Goal: Task Accomplishment & Management: Manage account settings

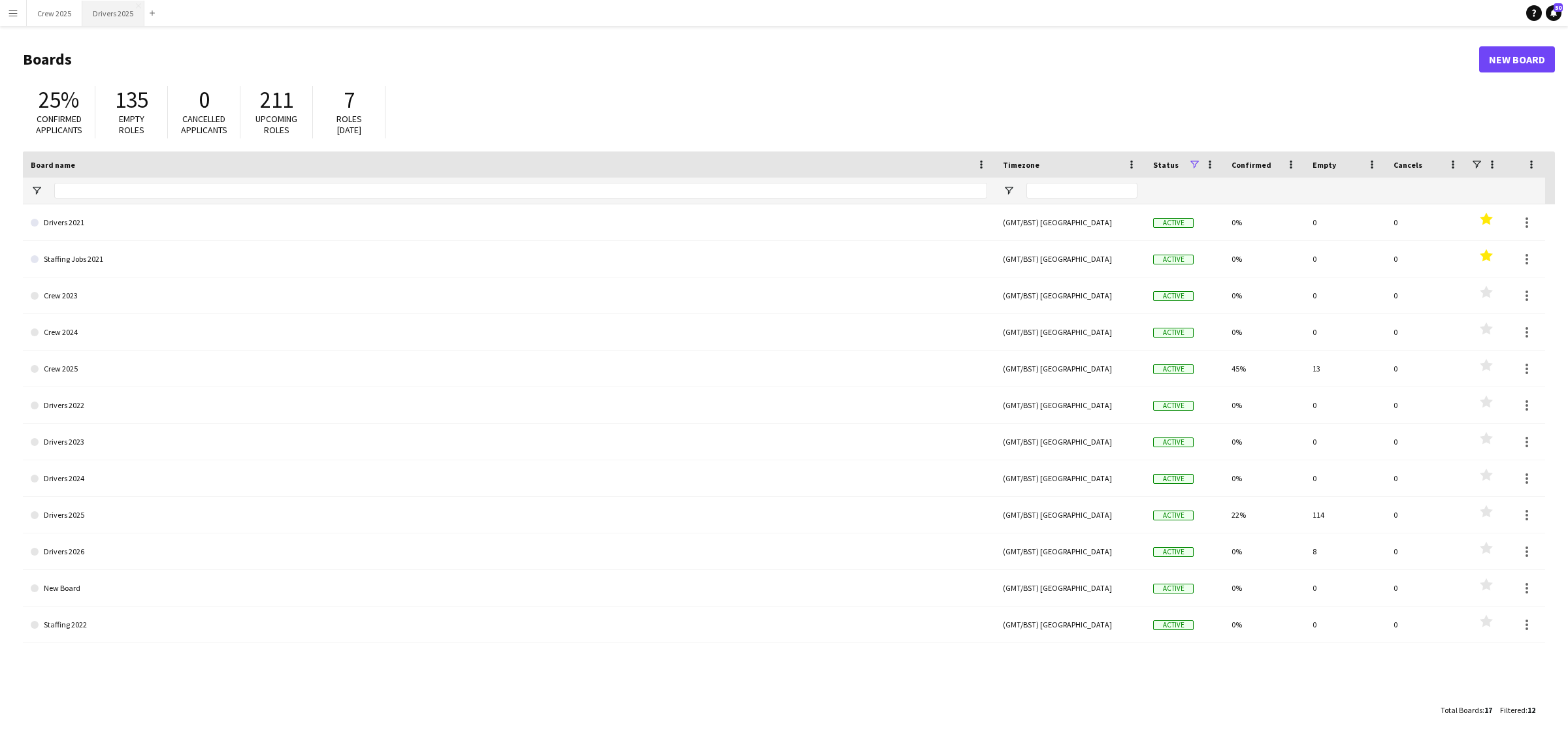
click at [106, 12] on button "Drivers 2025 Close" at bounding box center [113, 13] width 62 height 26
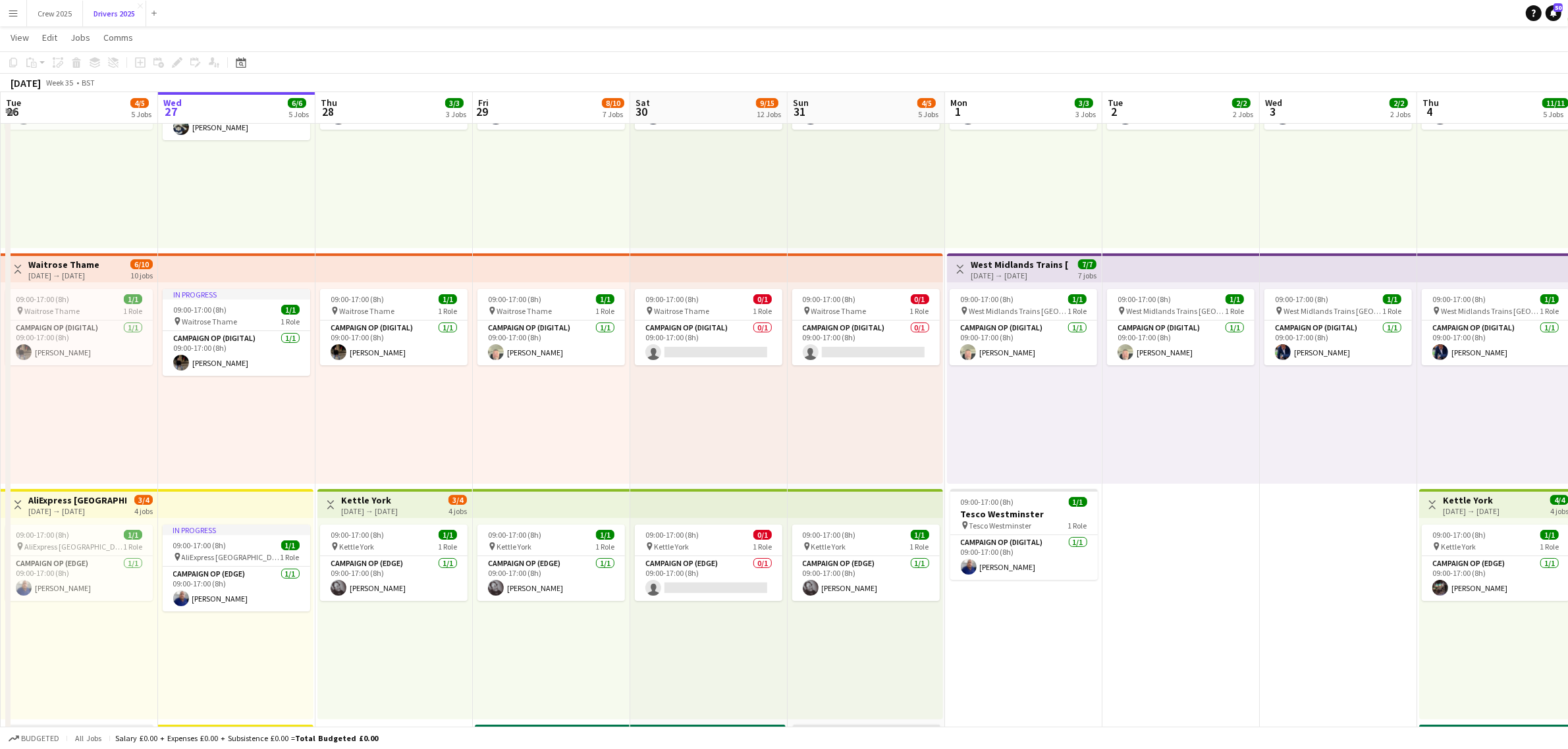
scroll to position [164, 0]
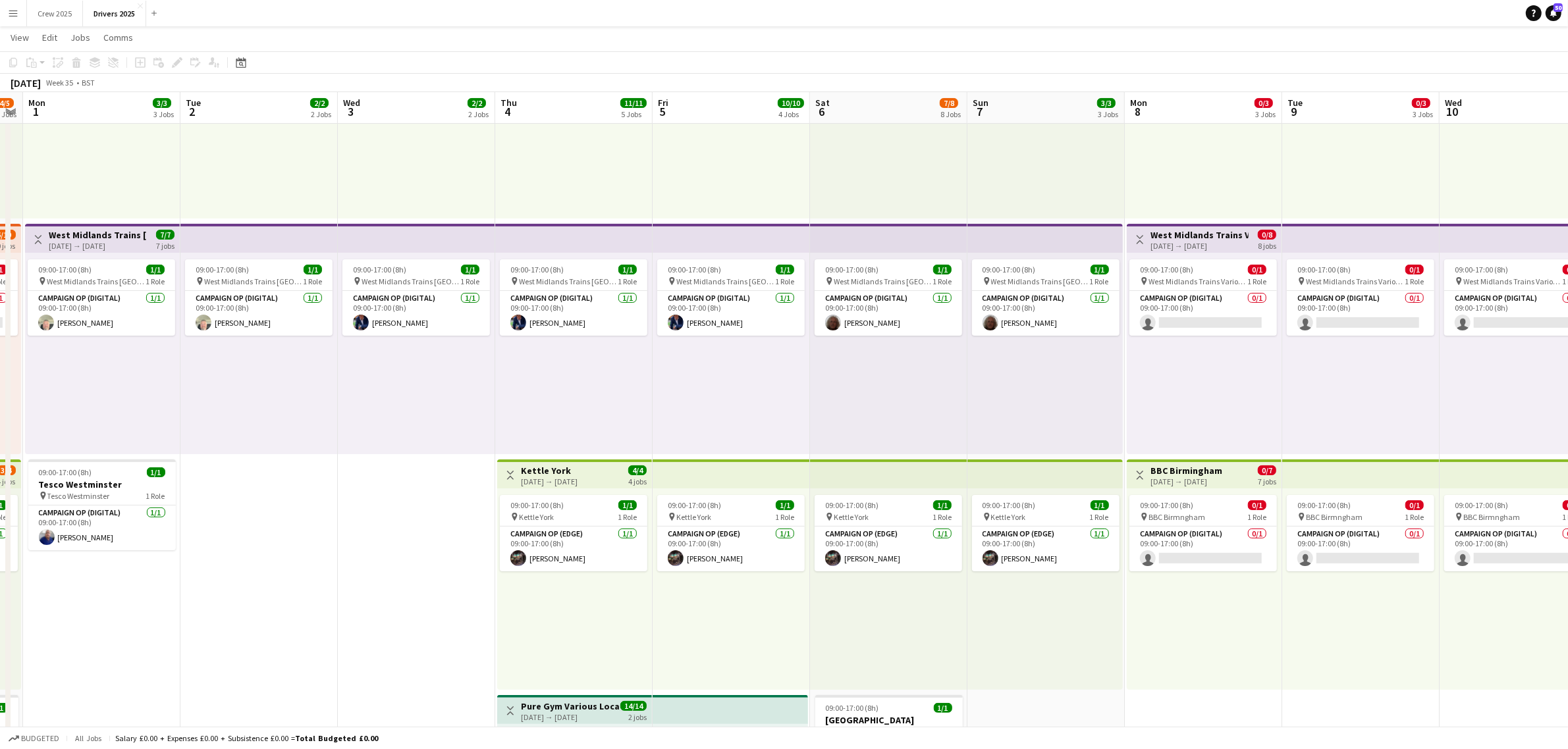
drag, startPoint x: 1276, startPoint y: 557, endPoint x: 347, endPoint y: 596, distance: 929.8
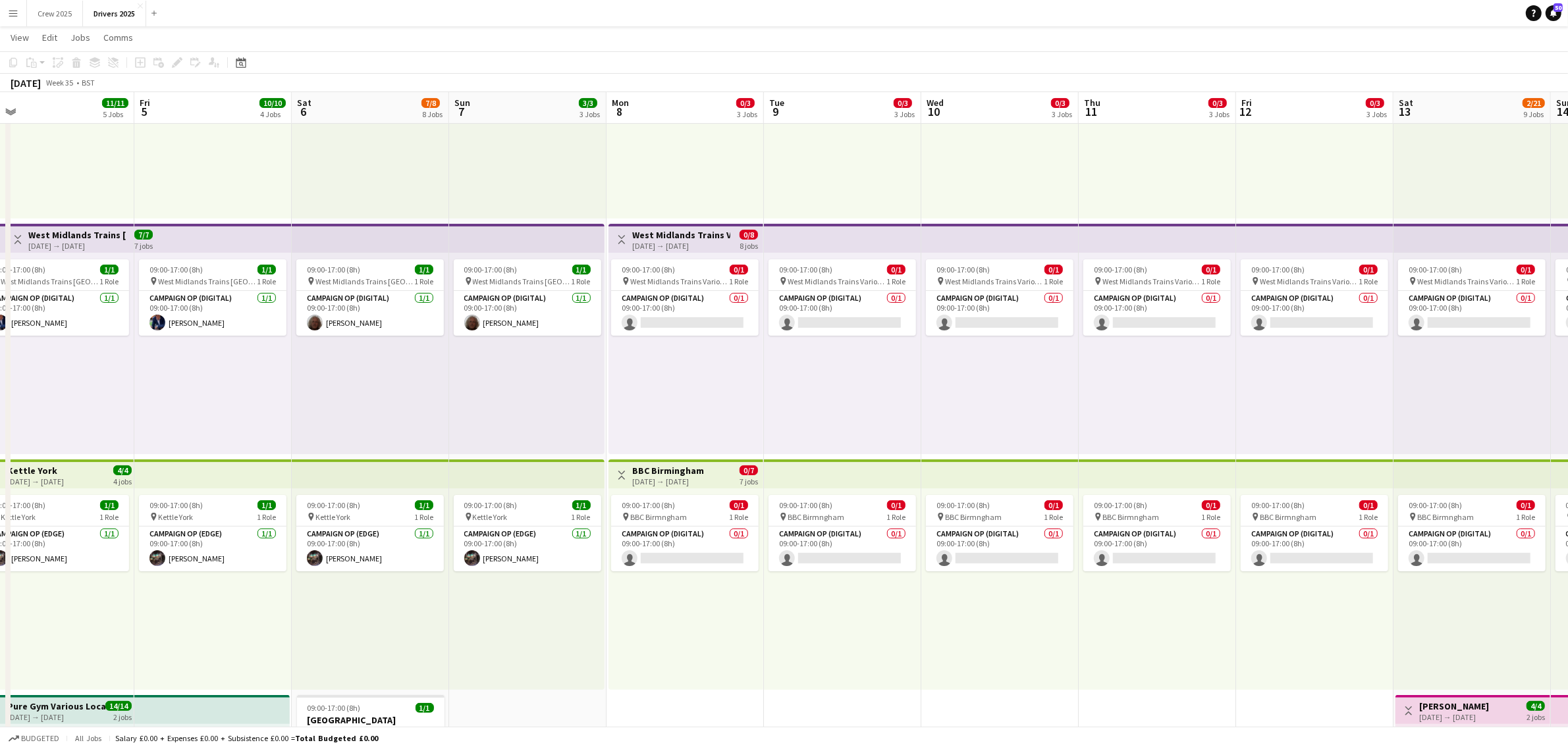
drag, startPoint x: 1250, startPoint y: 645, endPoint x: 739, endPoint y: 666, distance: 511.4
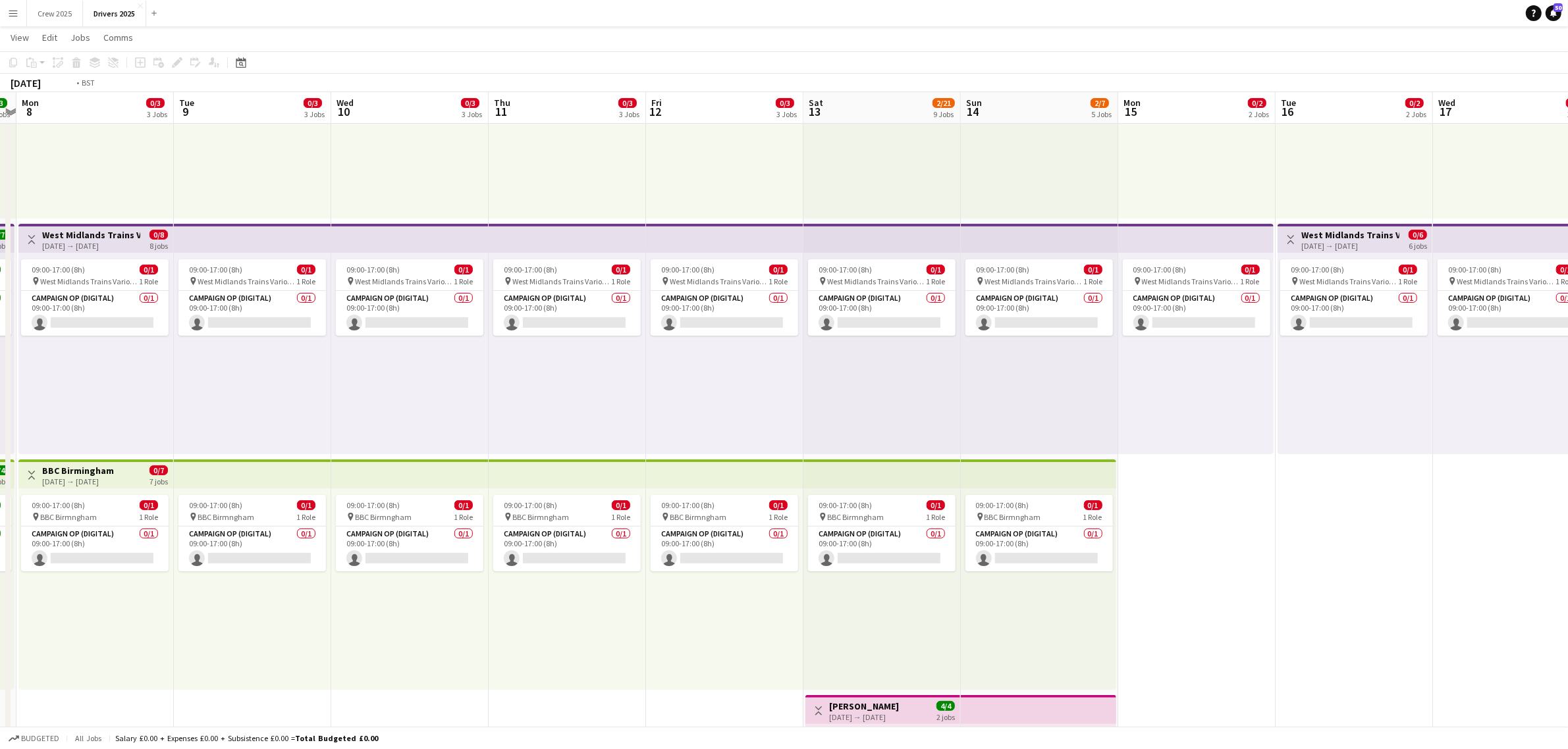
scroll to position [0, 448]
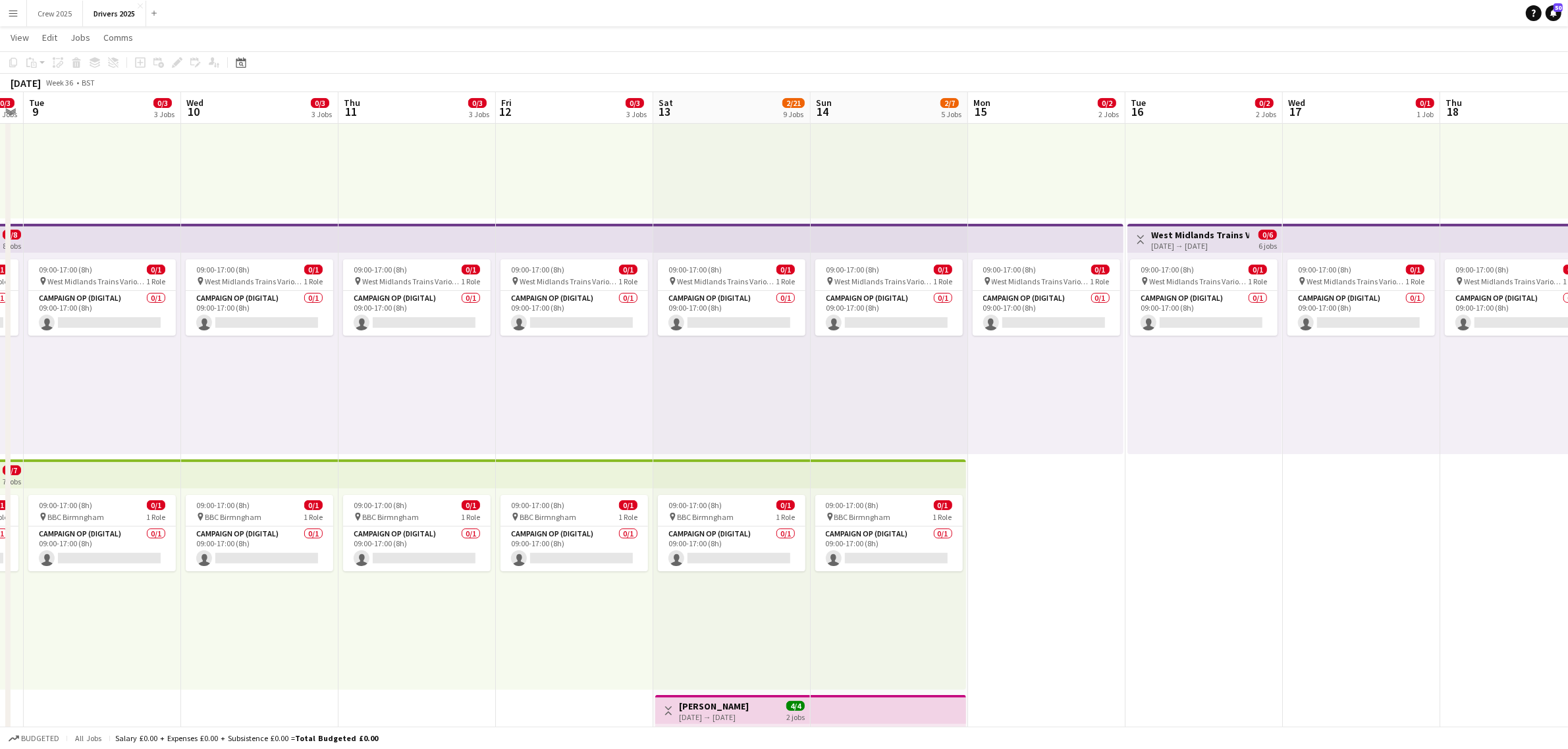
drag, startPoint x: 999, startPoint y: 624, endPoint x: 259, endPoint y: 619, distance: 740.0
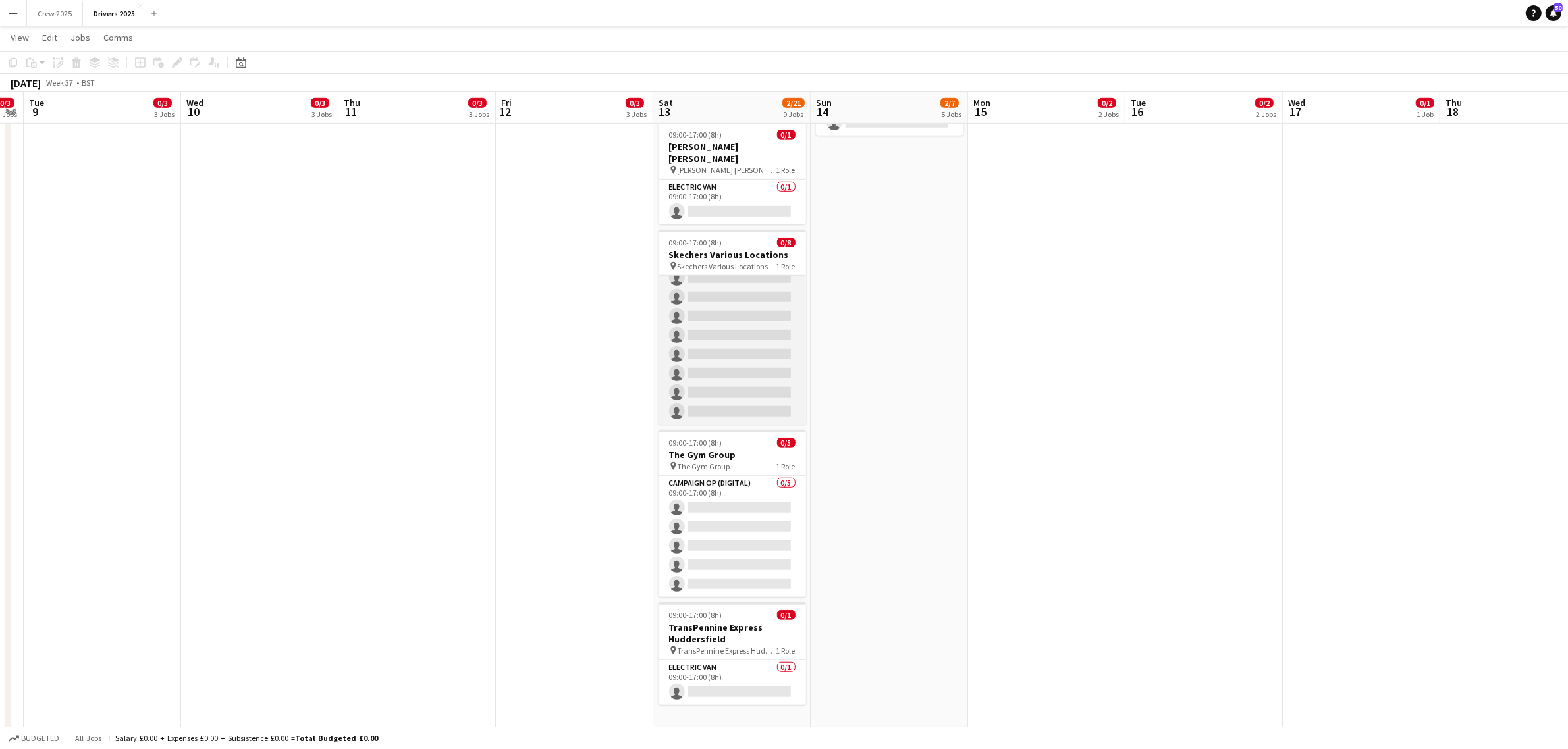
scroll to position [0, 0]
click at [715, 262] on span "Skechers Various Locations" at bounding box center [723, 266] width 91 height 10
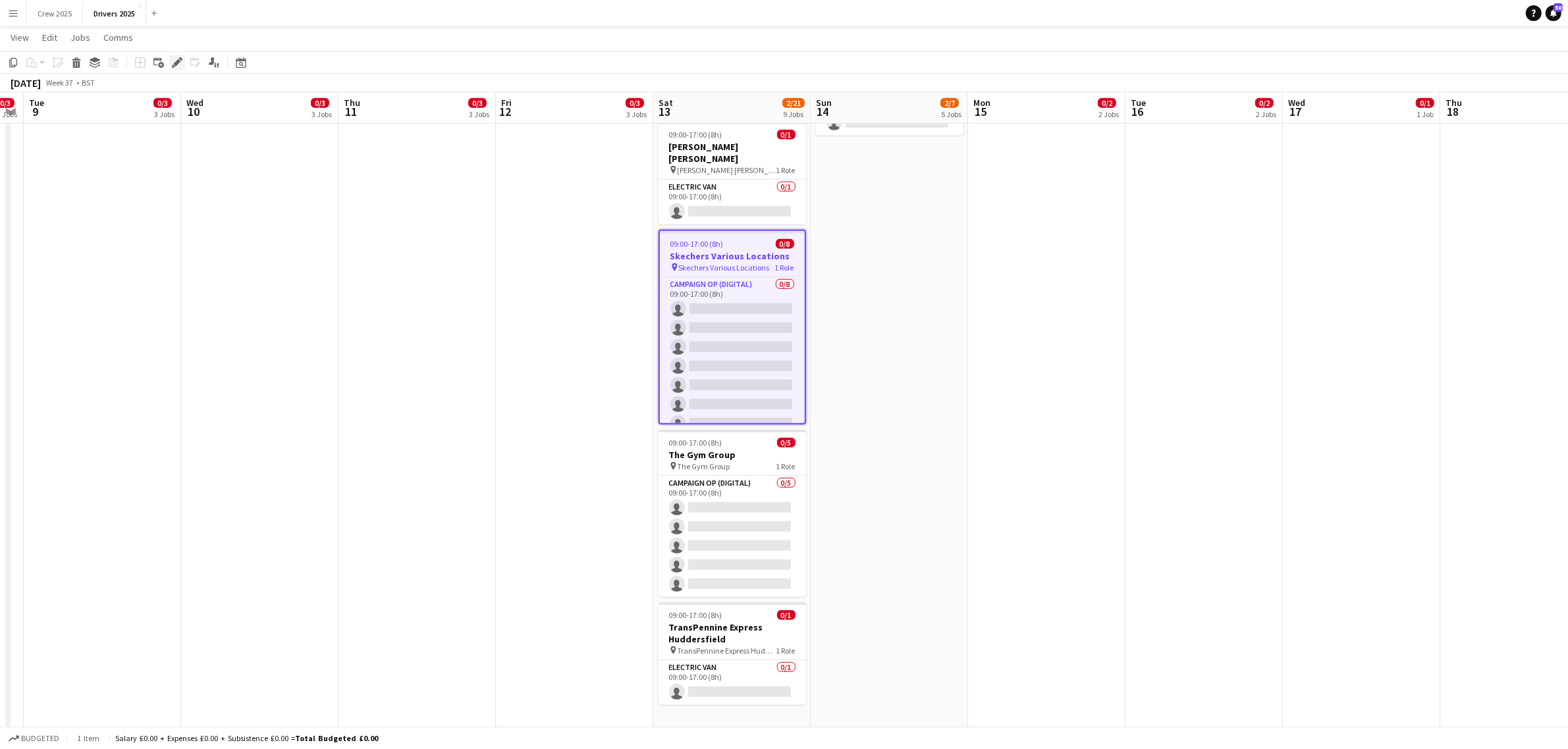
click at [172, 59] on icon "Edit" at bounding box center [177, 62] width 10 height 10
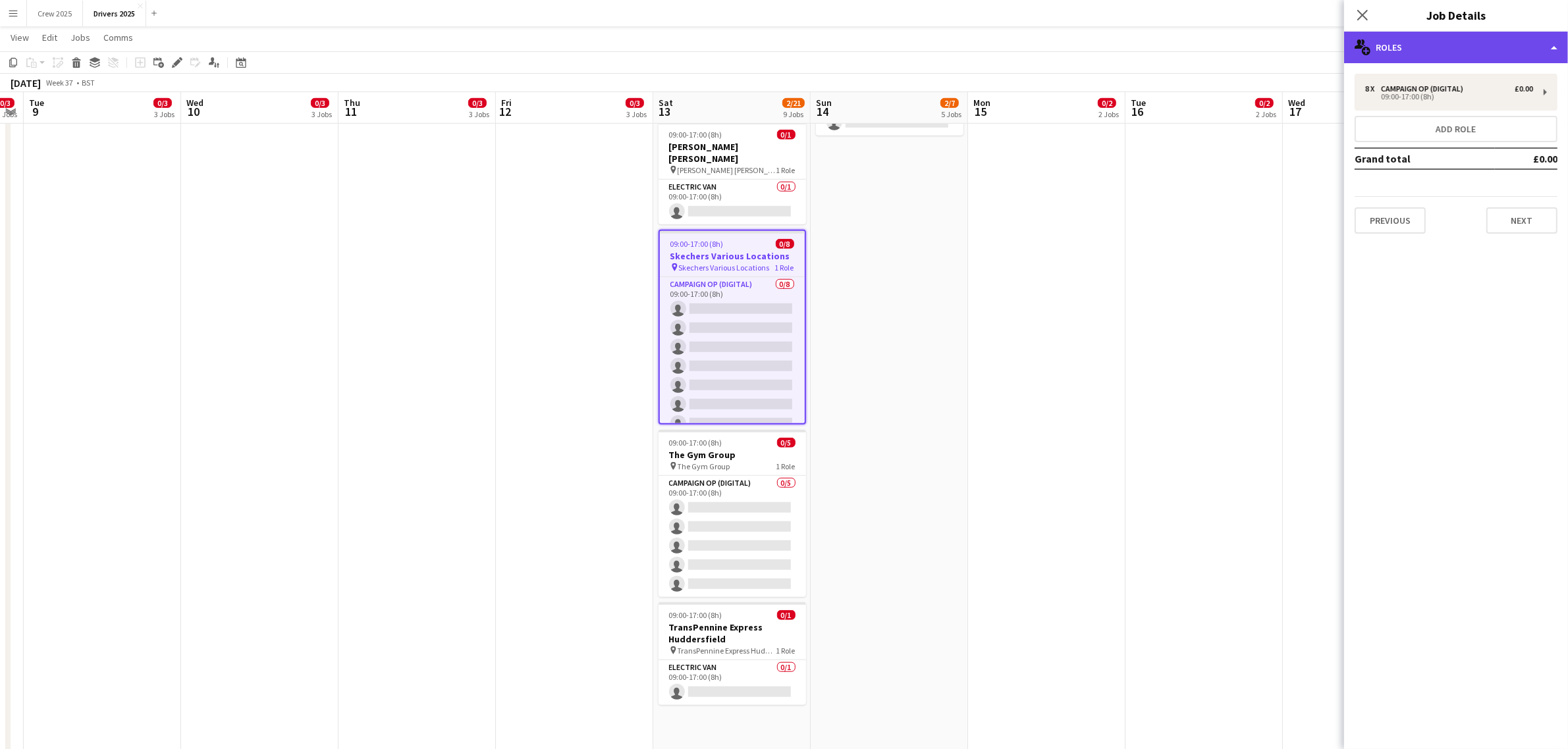
click at [1371, 41] on div "multiple-users-add Roles" at bounding box center [1456, 47] width 224 height 31
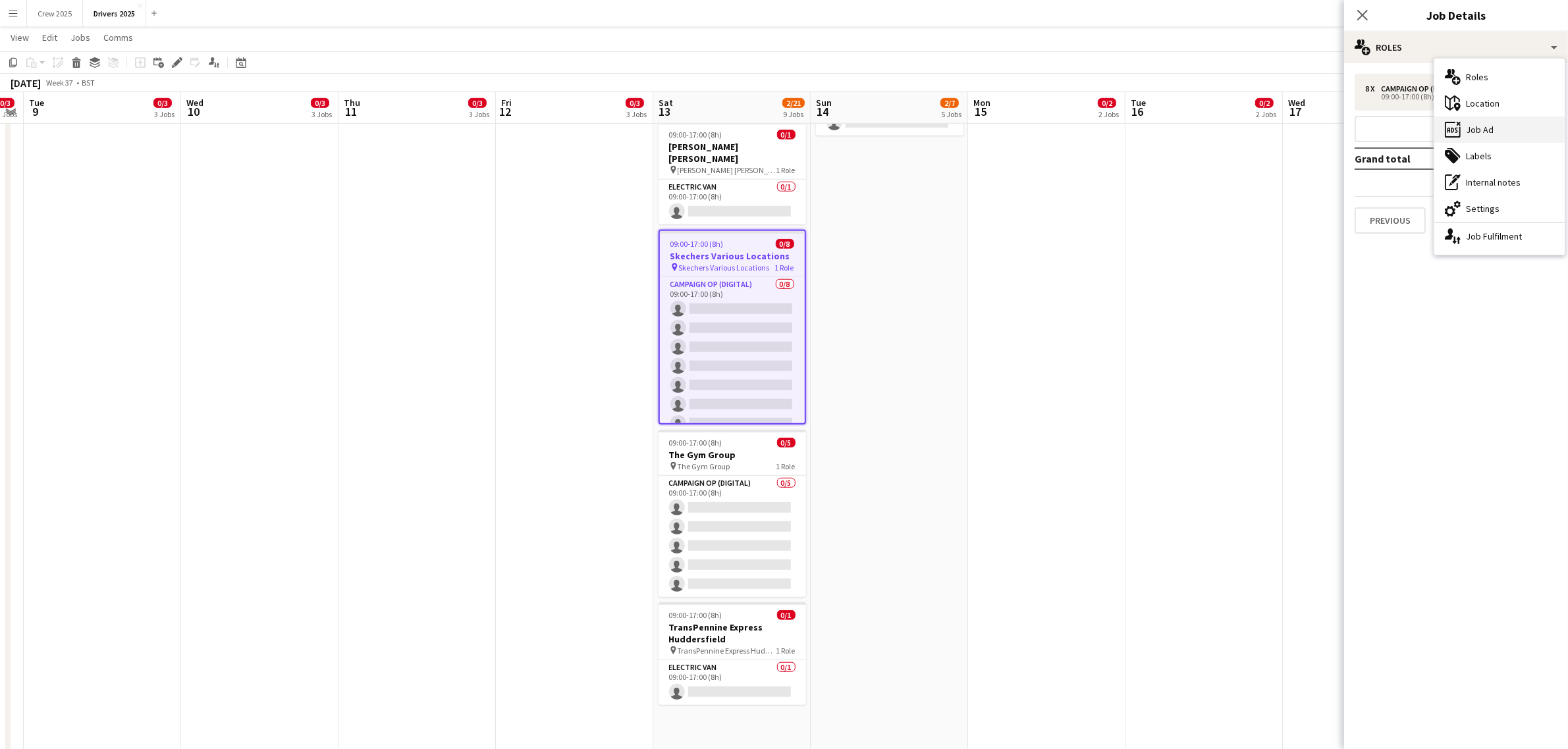
click at [1480, 127] on div "ads-window Job Ad" at bounding box center [1499, 130] width 130 height 27
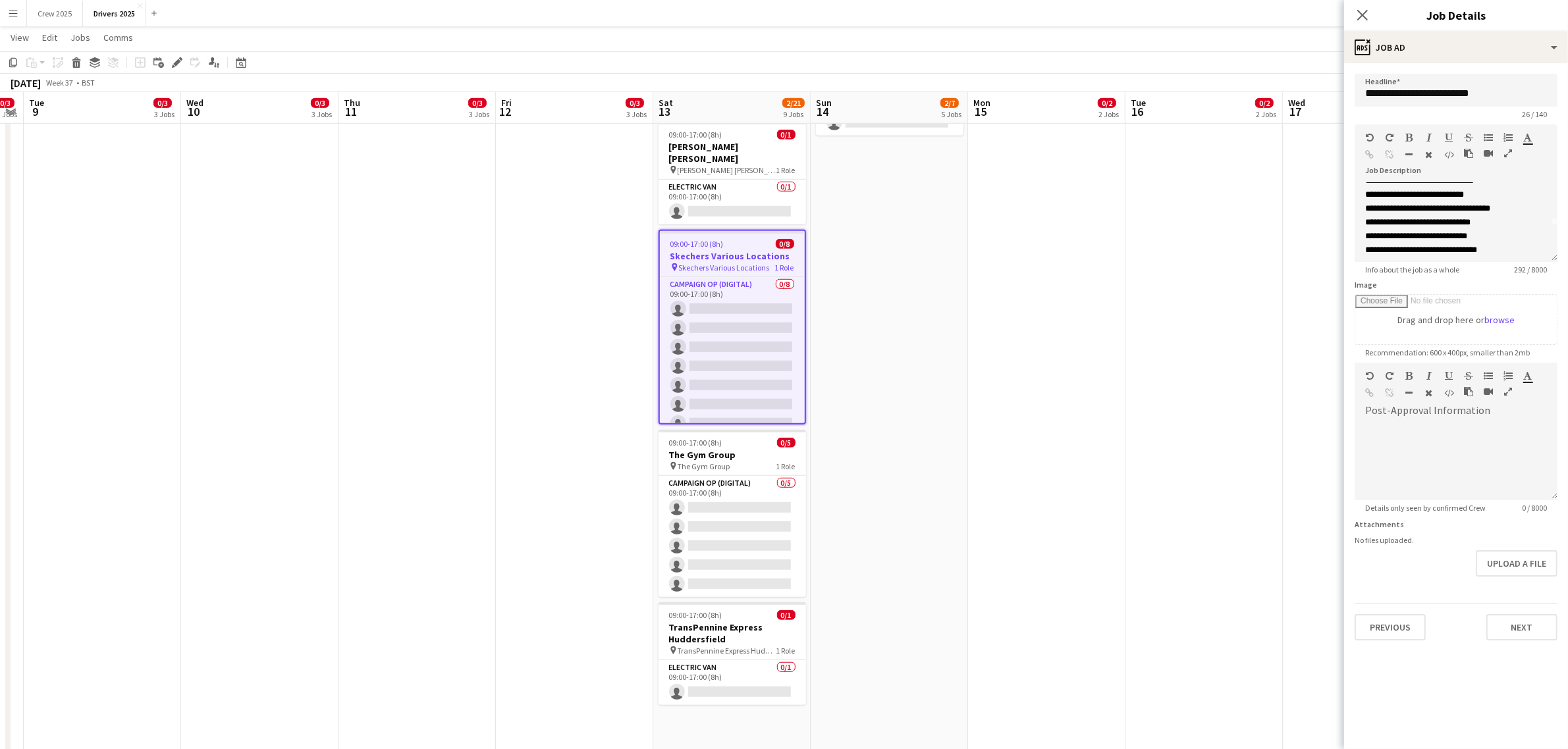
scroll to position [71, 0]
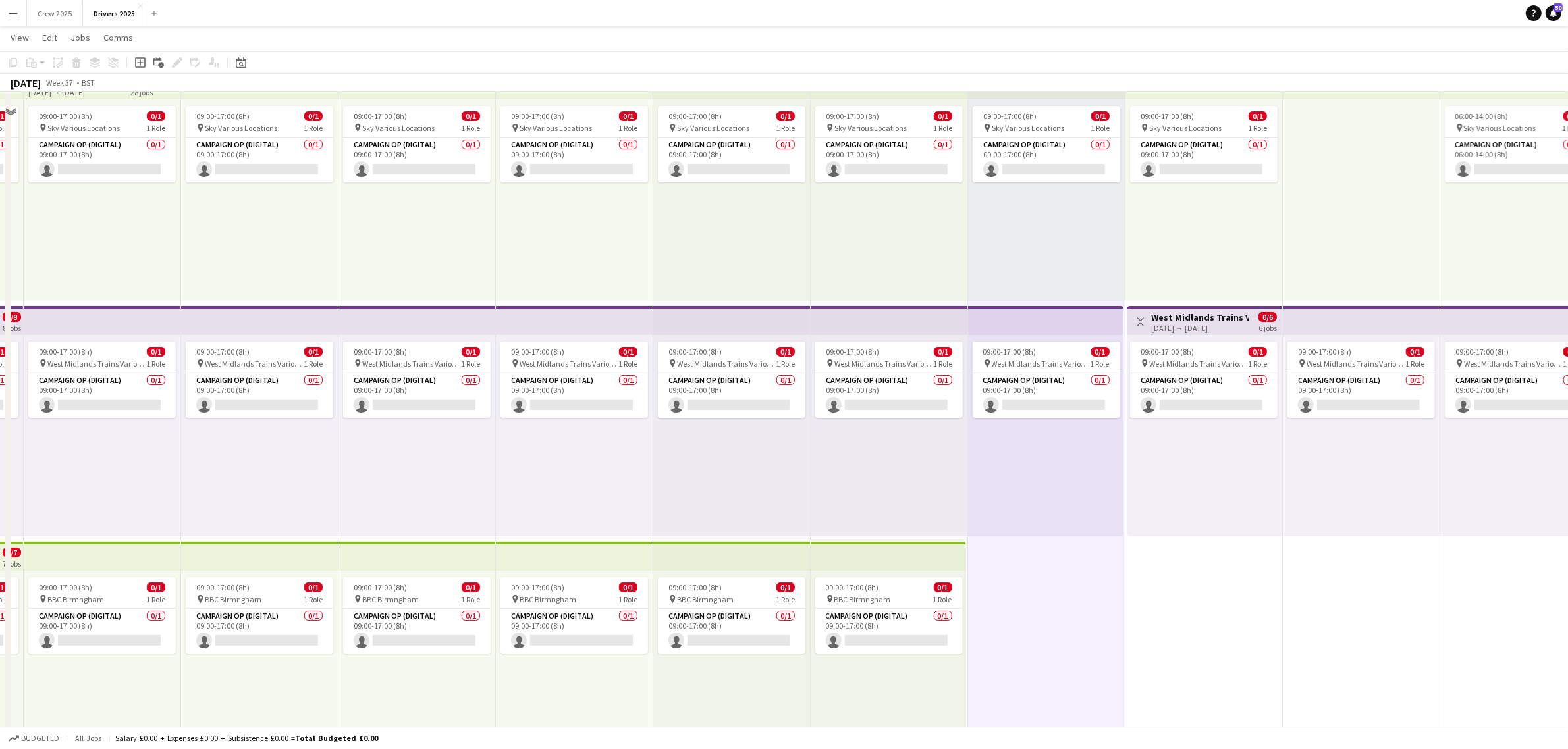
scroll to position [0, 0]
